Goal: Information Seeking & Learning: Learn about a topic

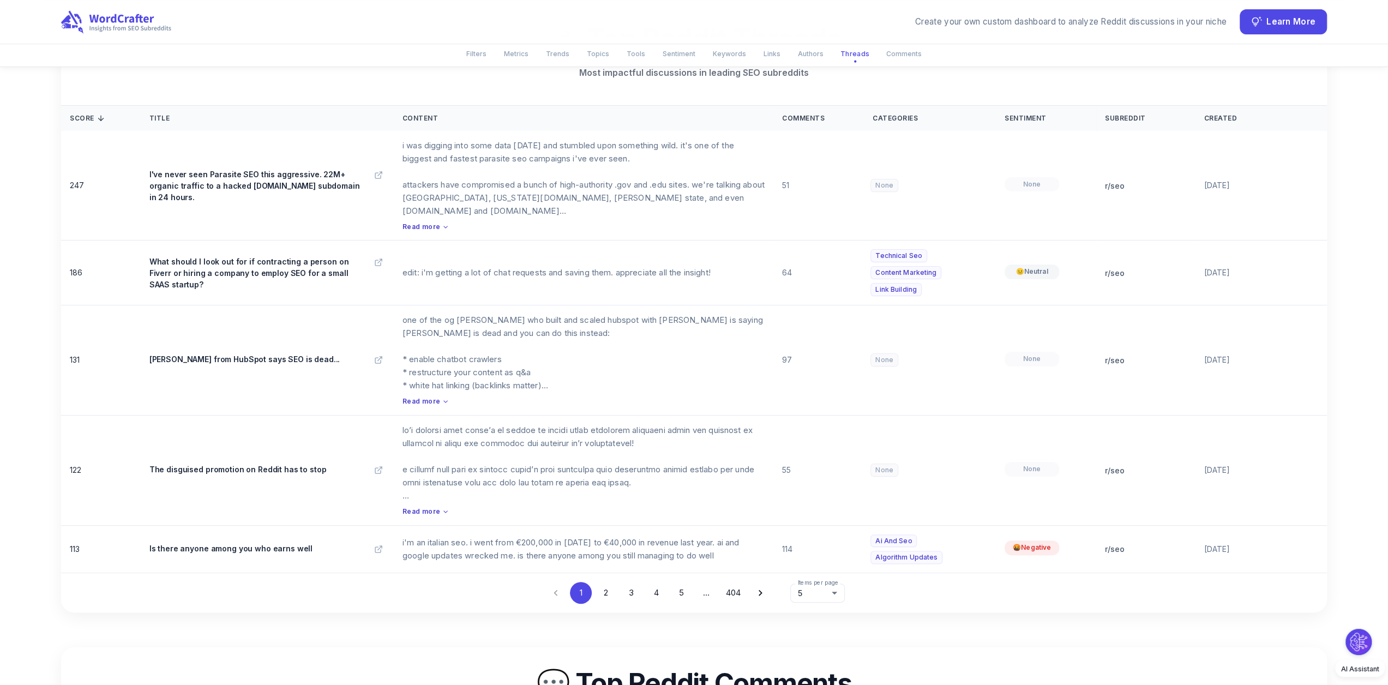
scroll to position [3980, 0]
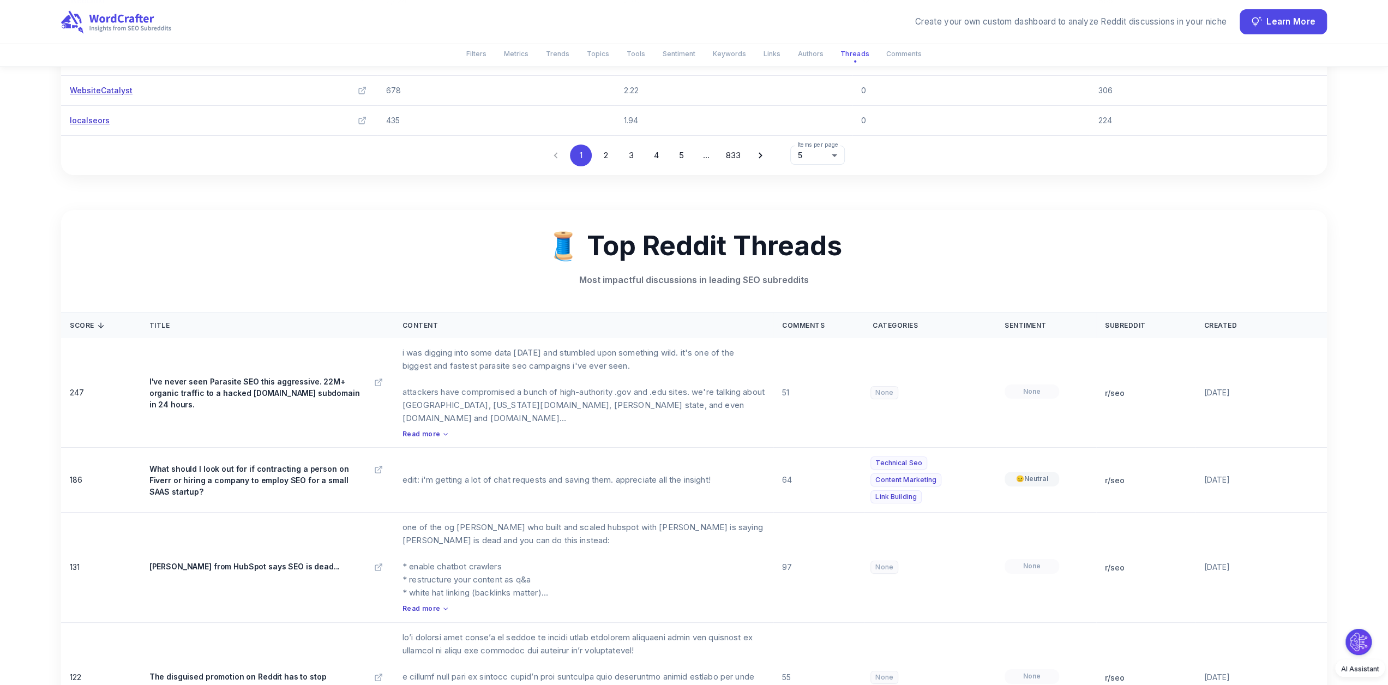
click at [95, 31] on div at bounding box center [694, 342] width 1388 height 685
click at [106, 33] on icon at bounding box center [116, 22] width 112 height 24
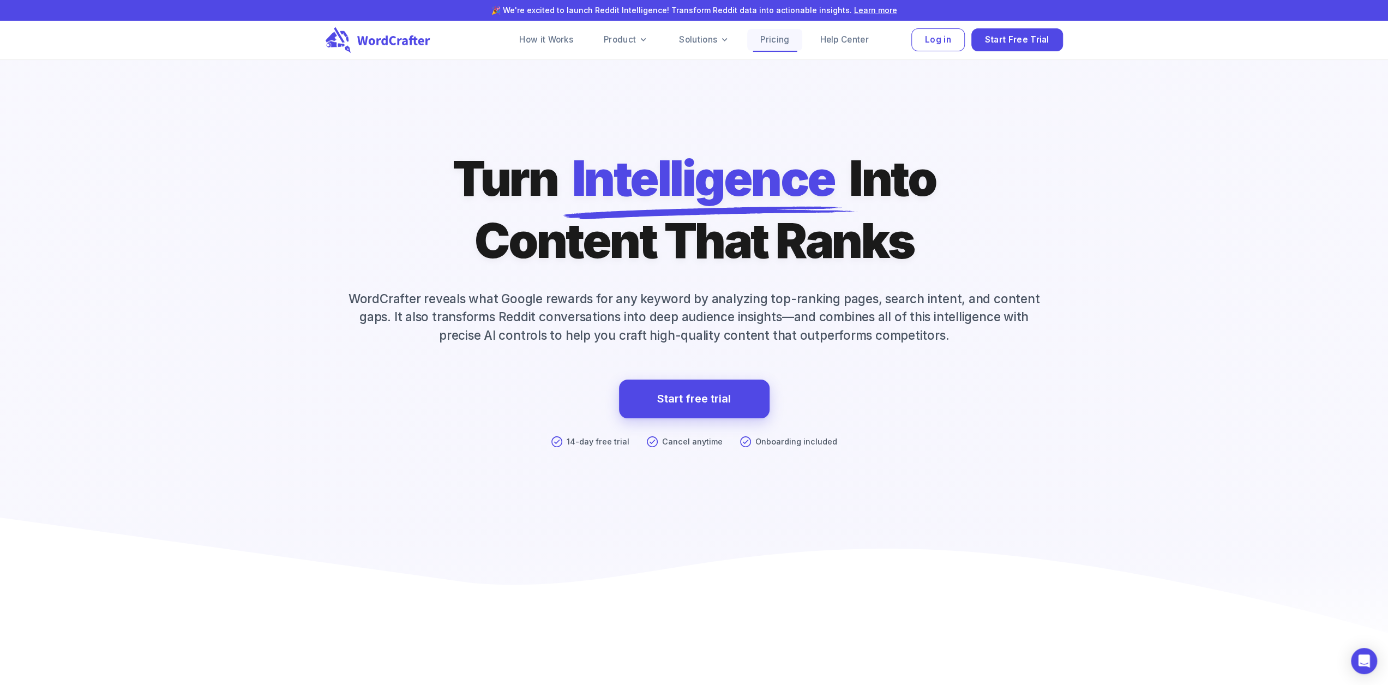
click at [755, 41] on link "Pricing" at bounding box center [774, 40] width 55 height 22
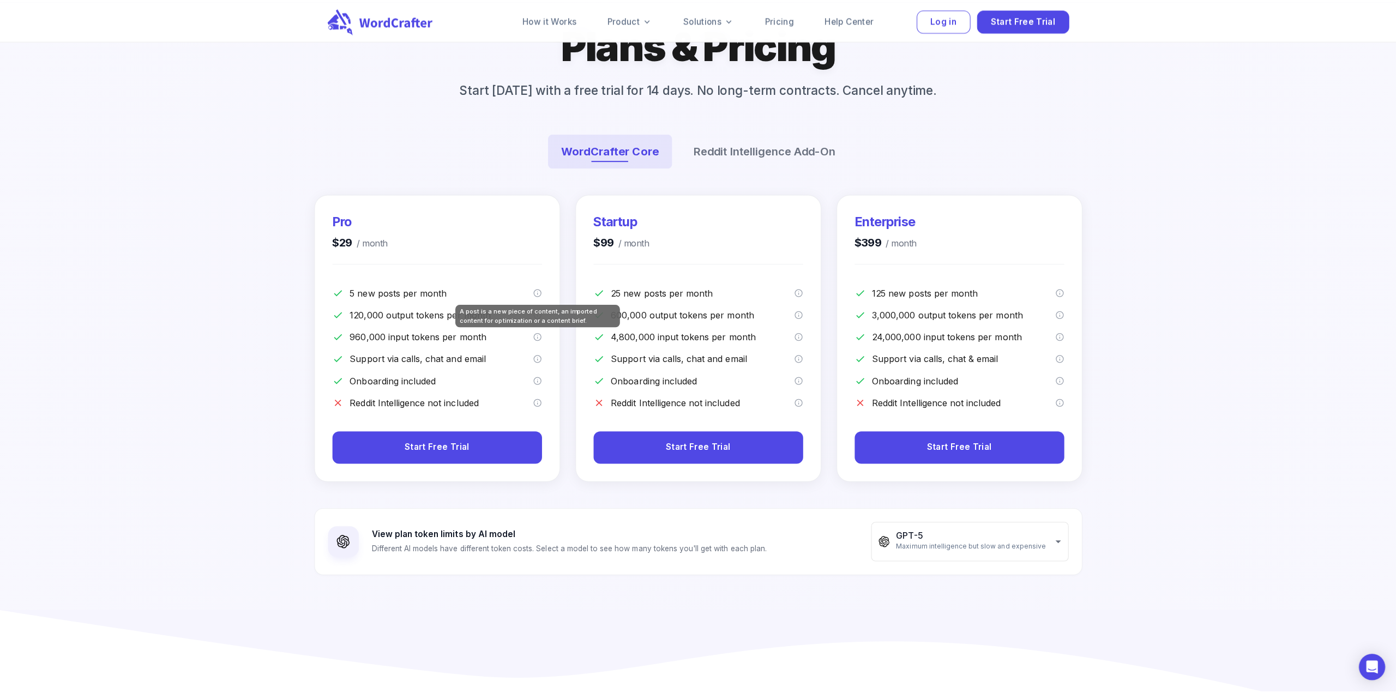
scroll to position [273, 0]
